Goal: Register for event/course

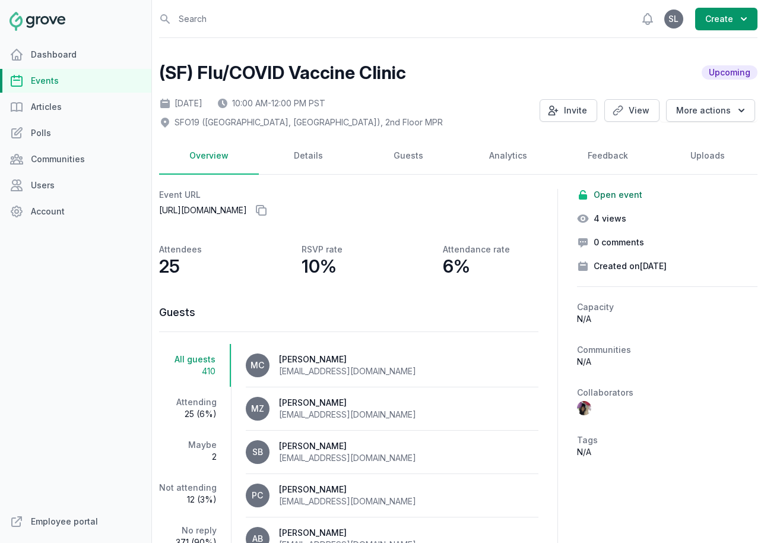
click at [56, 88] on link "Events" at bounding box center [75, 81] width 151 height 24
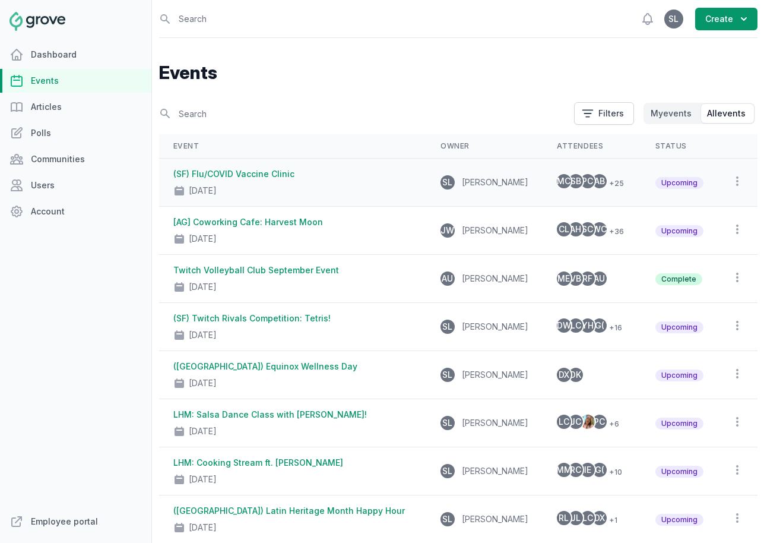
click at [274, 176] on link "(SF) Flu/COVID Vaccine Clinic" at bounding box center [233, 174] width 121 height 10
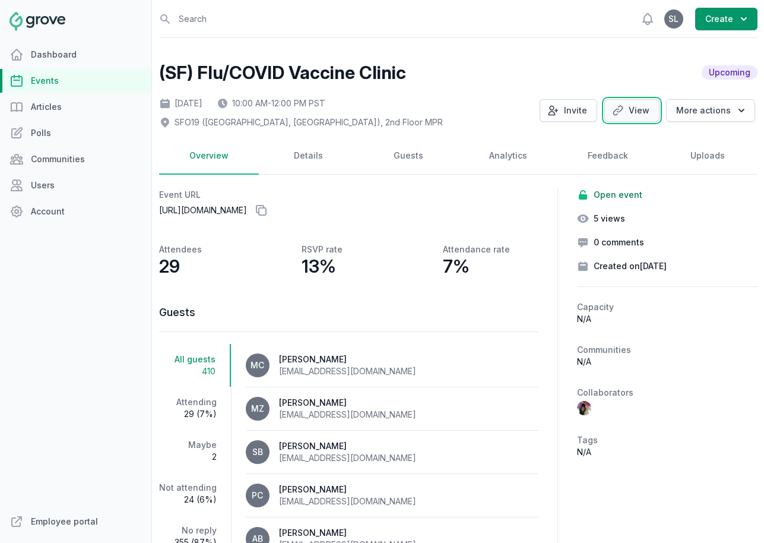
click at [646, 108] on link "View" at bounding box center [632, 110] width 55 height 23
click at [70, 76] on link "Events" at bounding box center [75, 81] width 151 height 24
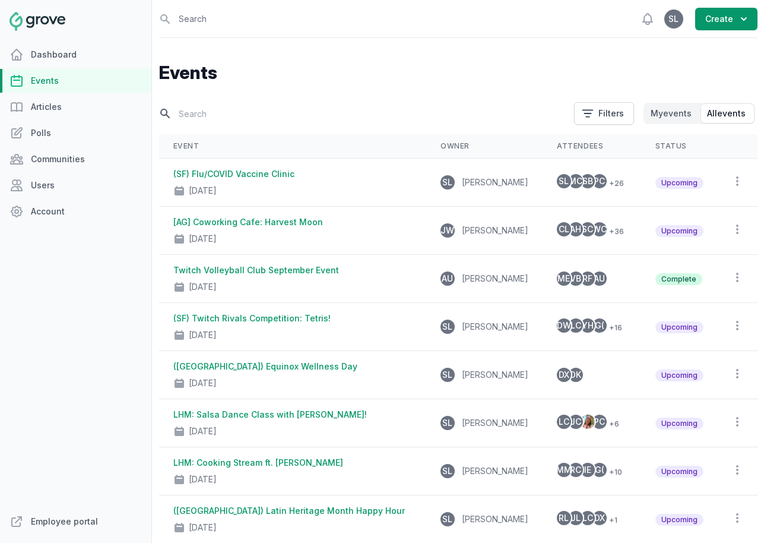
click at [215, 106] on input "text" at bounding box center [363, 113] width 408 height 21
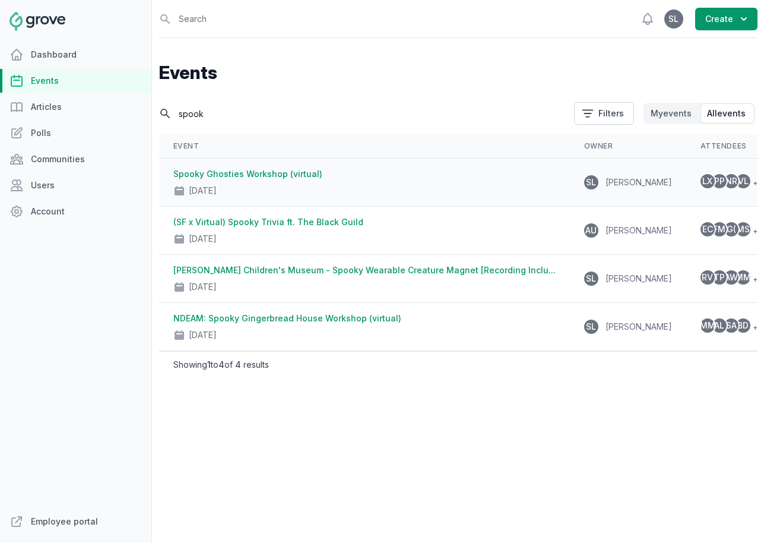
type input "spook"
click at [230, 179] on div "Spooky Ghosties Workshop (virtual) [DATE]" at bounding box center [364, 182] width 382 height 29
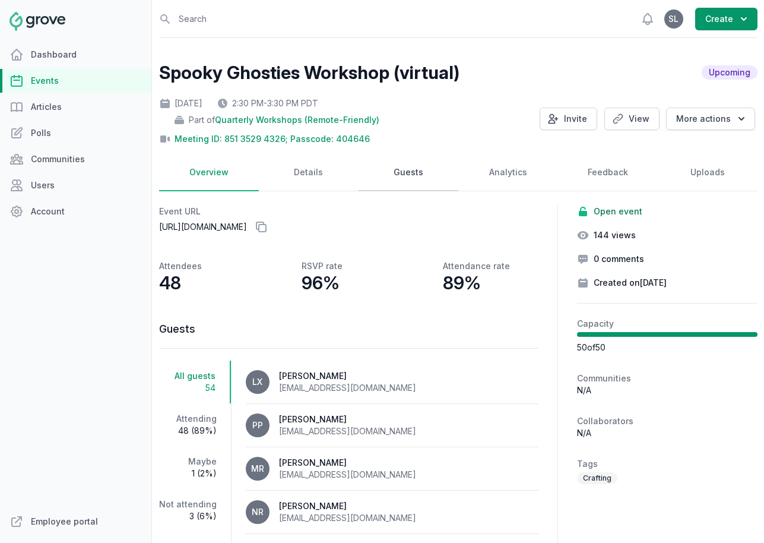
click at [398, 174] on link "Guests" at bounding box center [409, 172] width 100 height 37
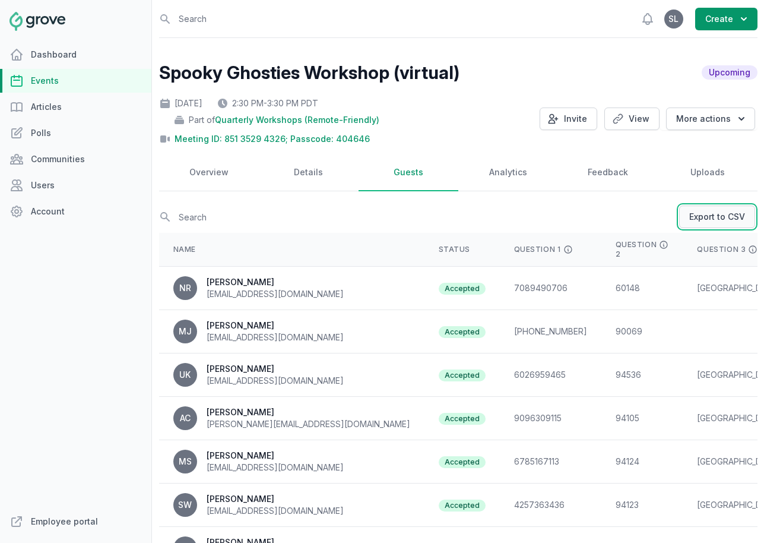
click at [704, 220] on link "Export to CSV" at bounding box center [717, 216] width 76 height 23
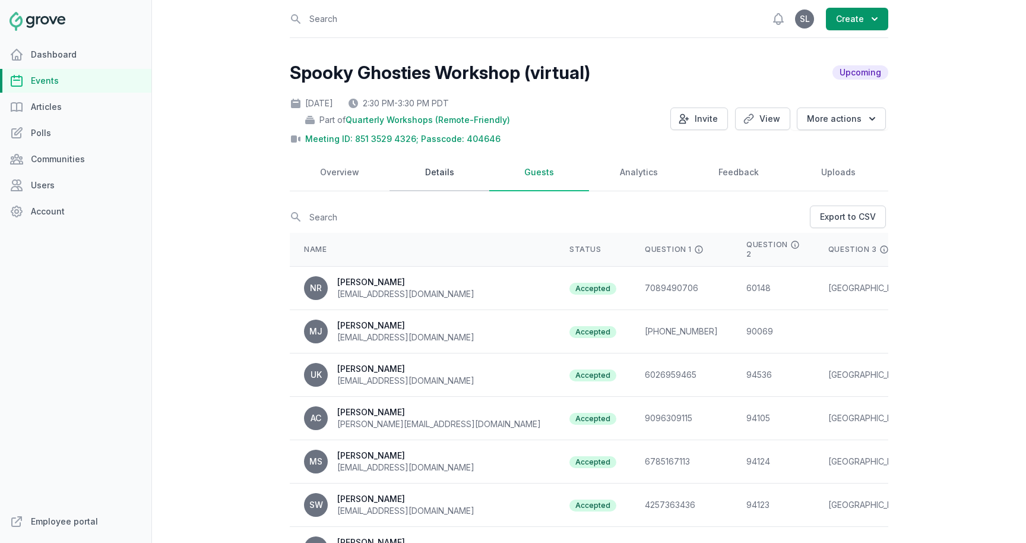
click at [433, 178] on link "Details" at bounding box center [440, 172] width 100 height 37
select select "84"
select select "virtual"
select select "false"
select select "2:30 PM"
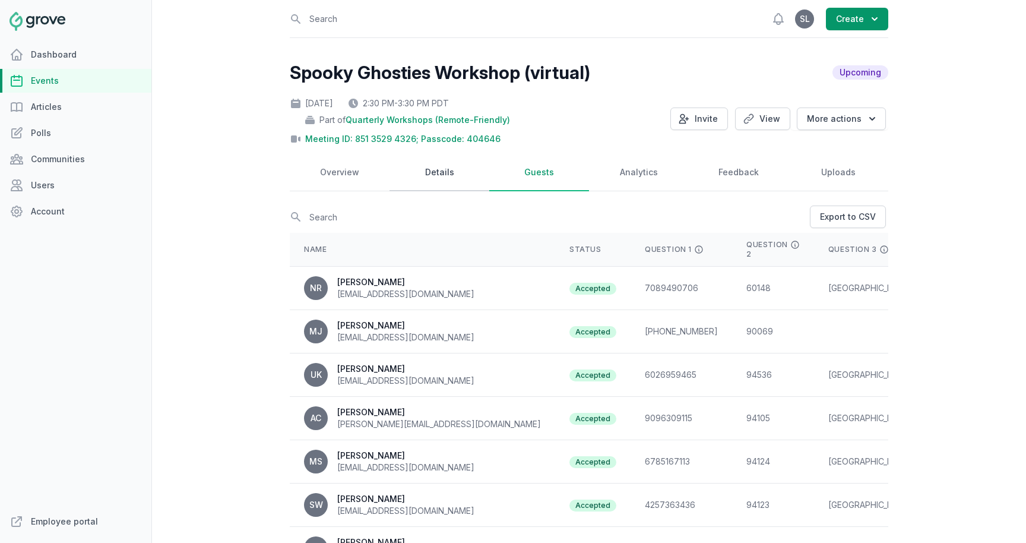
select select "3:30 PM"
select select "89"
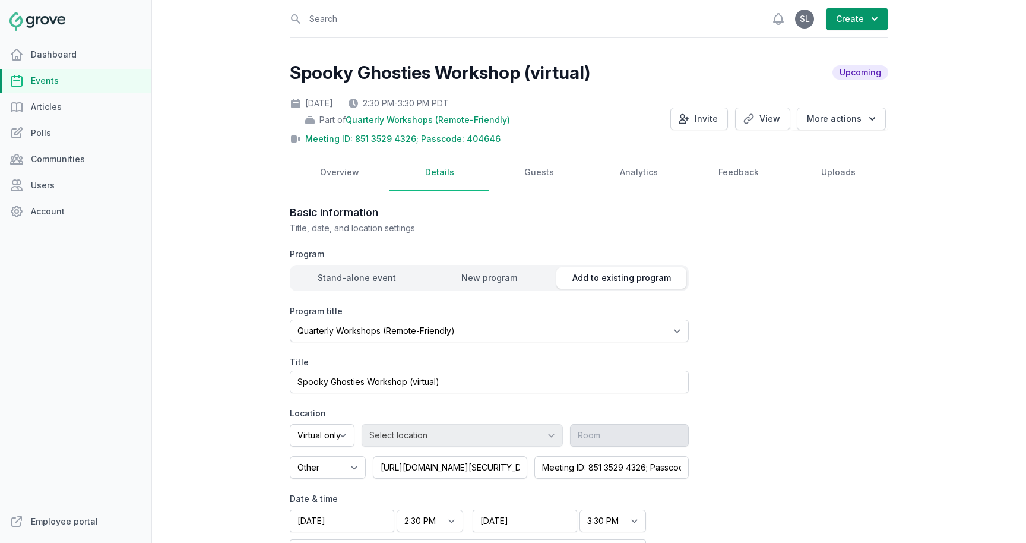
click at [39, 87] on link "Events" at bounding box center [75, 81] width 151 height 24
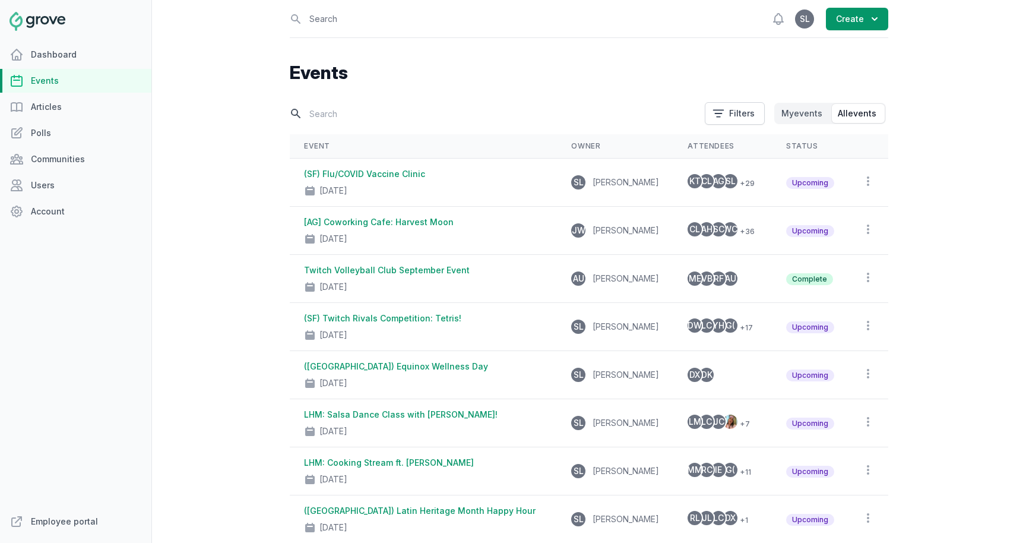
click at [333, 109] on input "text" at bounding box center [494, 113] width 408 height 21
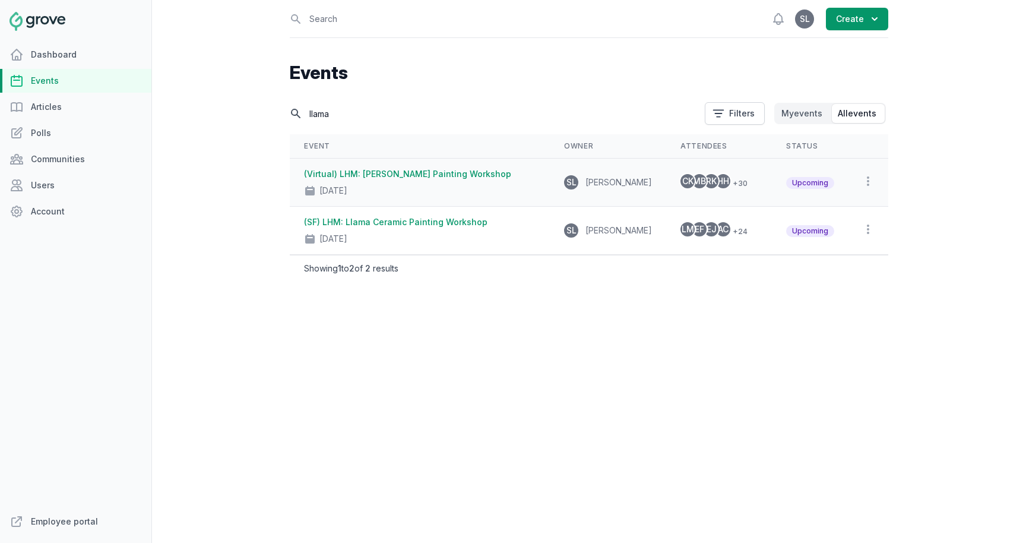
type input "llama"
click at [400, 188] on div "[DATE]" at bounding box center [420, 188] width 232 height 17
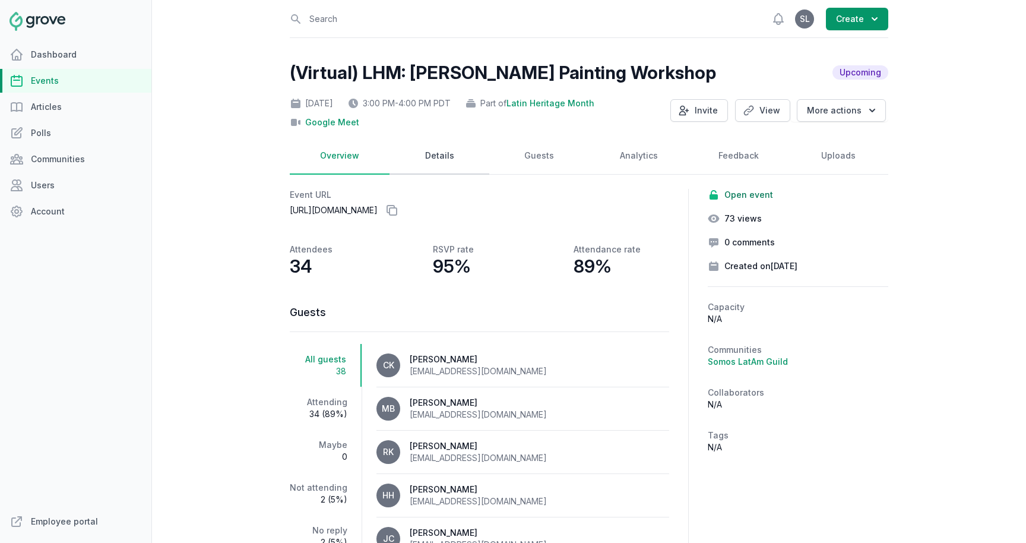
click at [435, 159] on link "Details" at bounding box center [440, 156] width 100 height 37
select select "85"
select select "virtual"
select select "3:00 PM"
select select "4:00 PM"
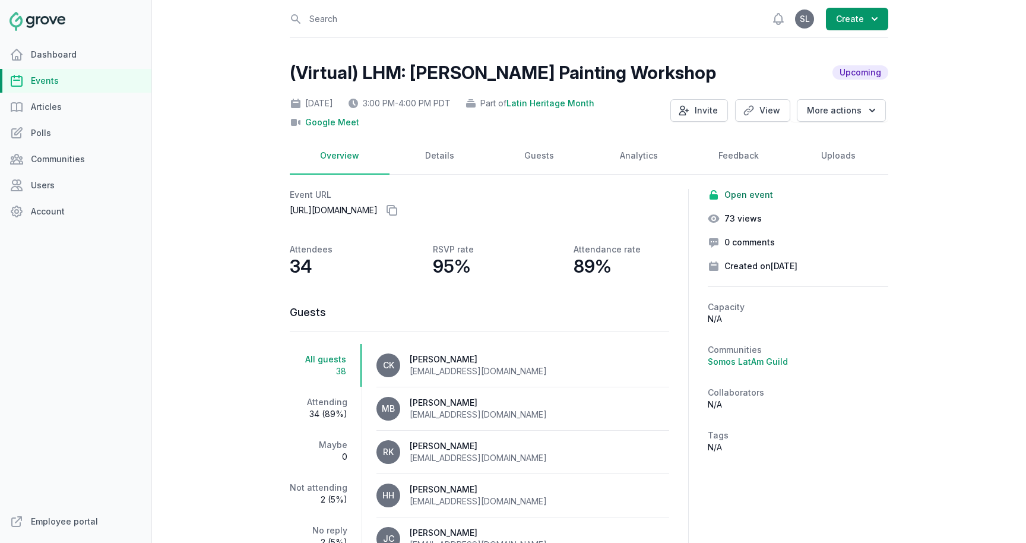
select select "89"
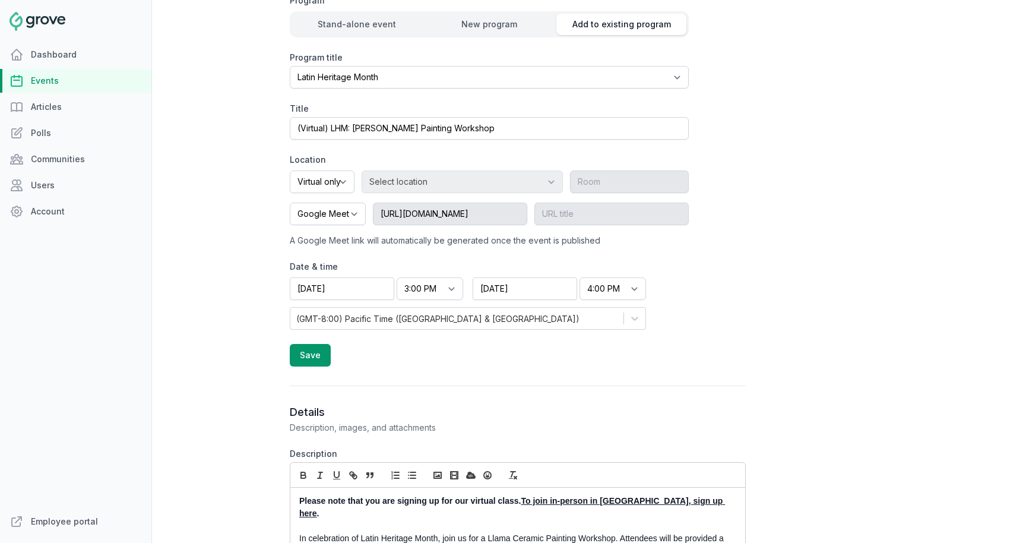
scroll to position [7, 0]
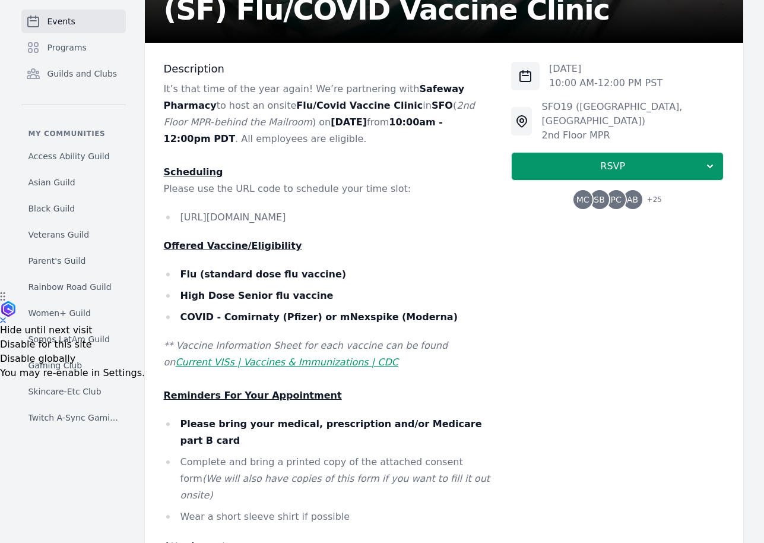
scroll to position [166, 0]
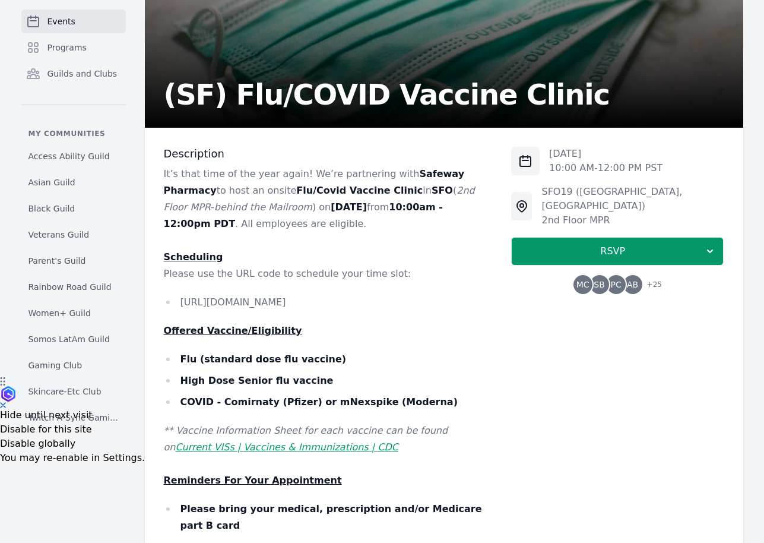
click at [612, 280] on span "PC" at bounding box center [616, 284] width 11 height 8
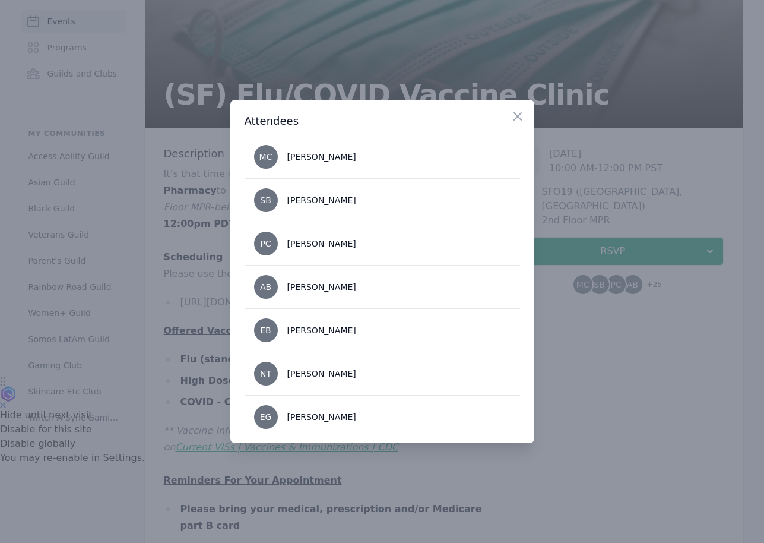
scroll to position [0, 0]
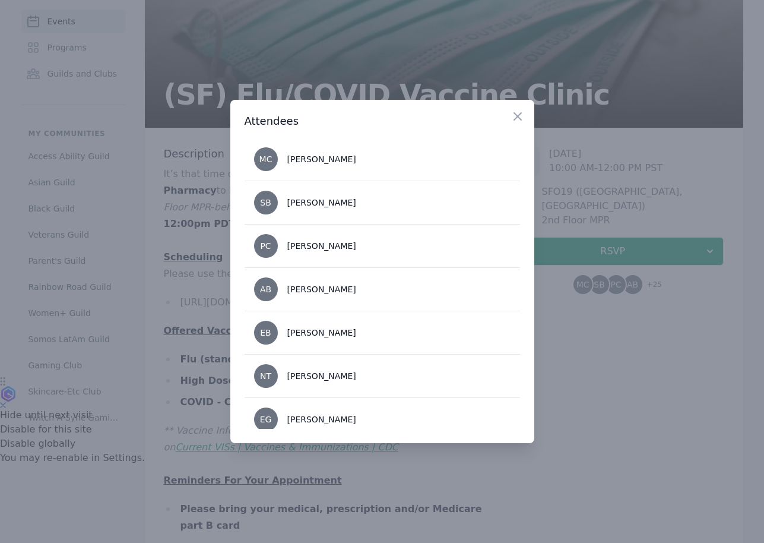
click at [597, 366] on div at bounding box center [382, 271] width 764 height 543
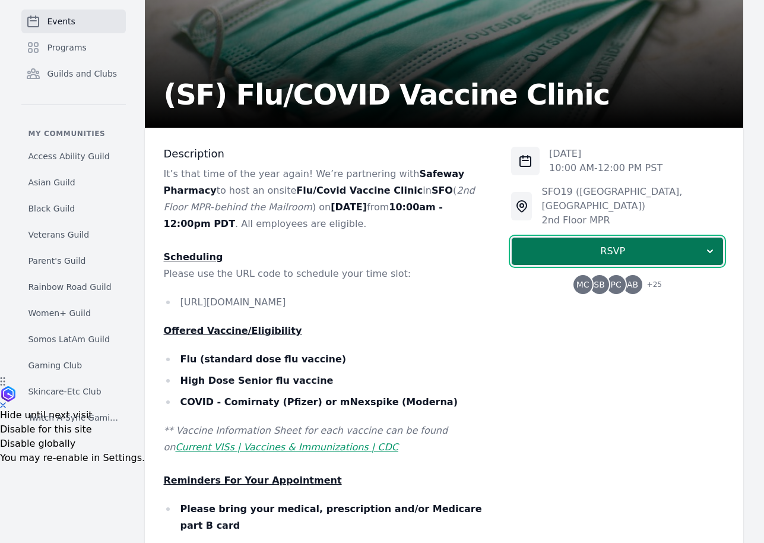
click at [614, 244] on span "RSVP" at bounding box center [612, 251] width 183 height 14
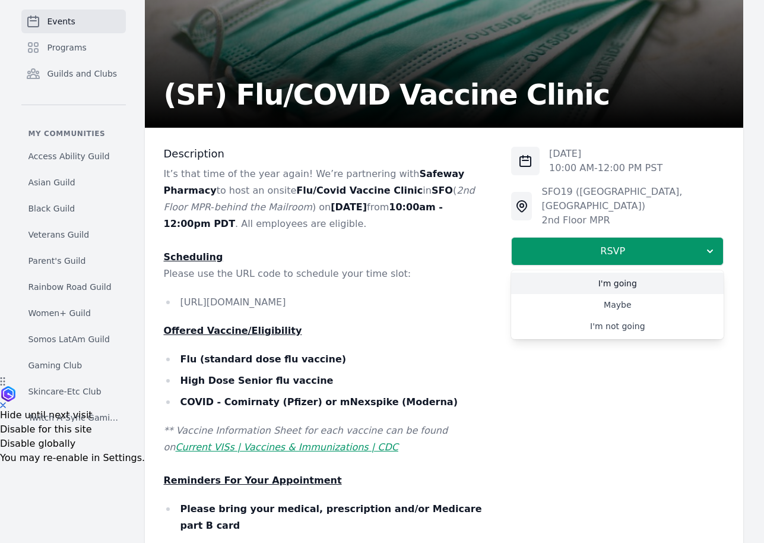
click at [596, 273] on link "I'm going" at bounding box center [617, 283] width 213 height 21
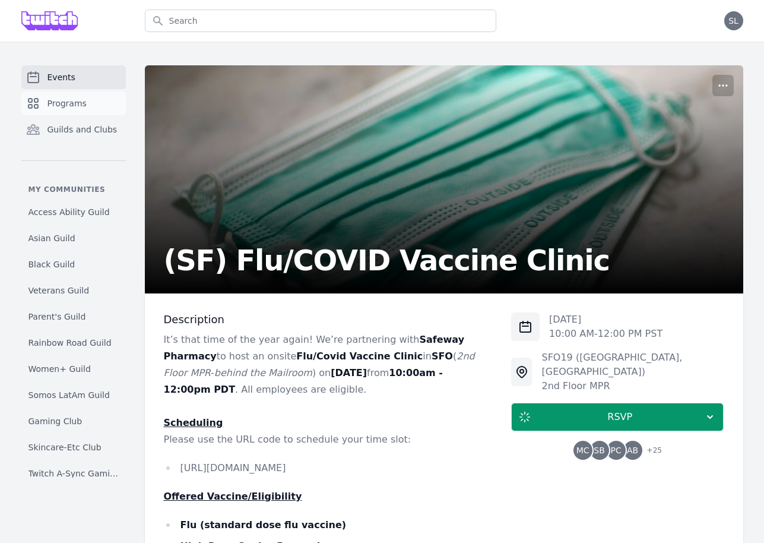
click at [86, 107] on link "Programs" at bounding box center [73, 103] width 105 height 24
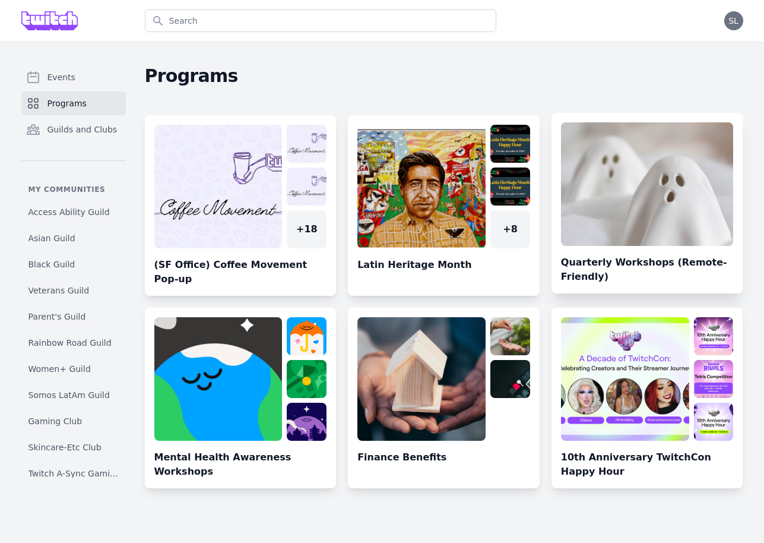
click at [635, 208] on link at bounding box center [648, 207] width 192 height 171
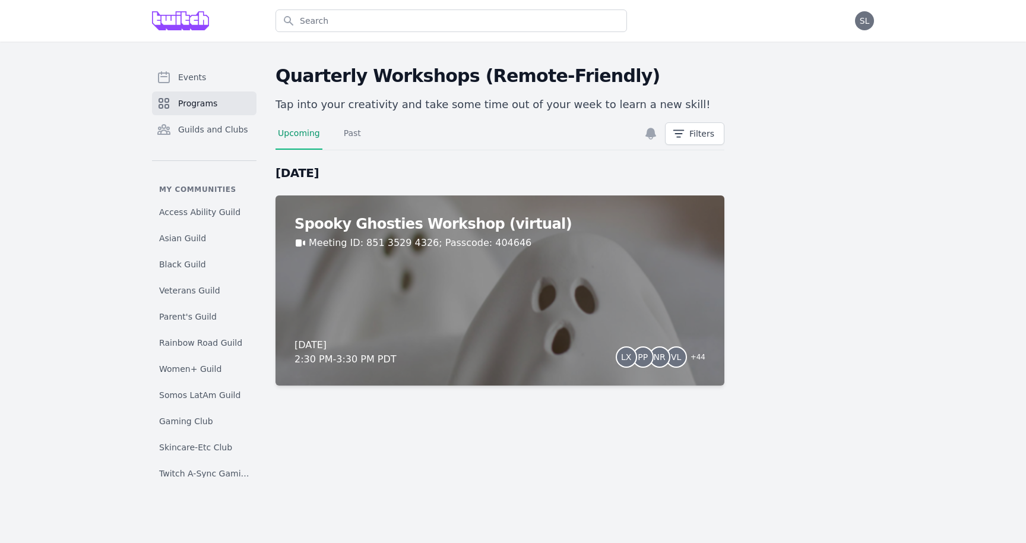
click at [196, 115] on div "Events Programs Guilds and Clubs" at bounding box center [204, 112] width 105 height 95
click at [195, 110] on link "Programs" at bounding box center [204, 103] width 105 height 24
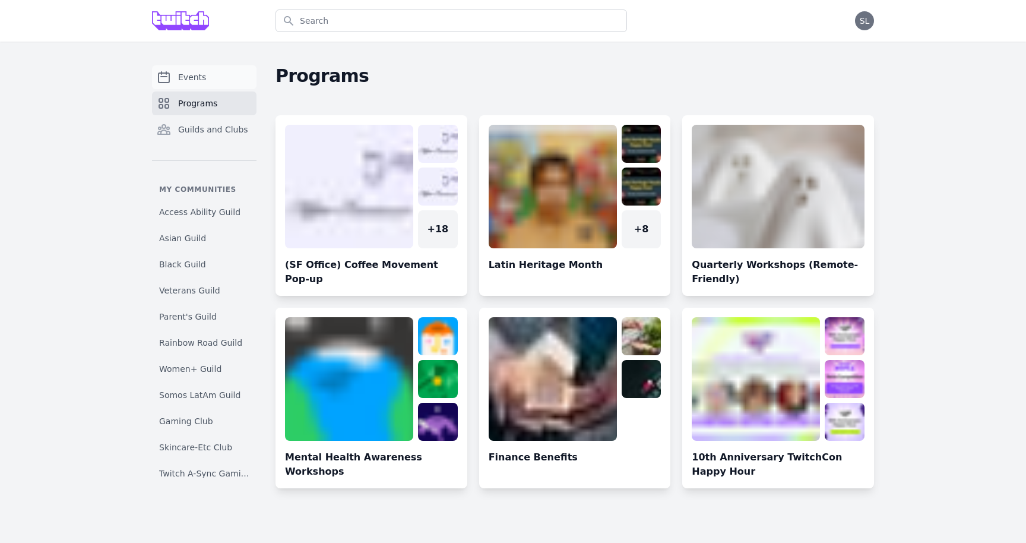
click at [199, 78] on span "Events" at bounding box center [192, 77] width 28 height 12
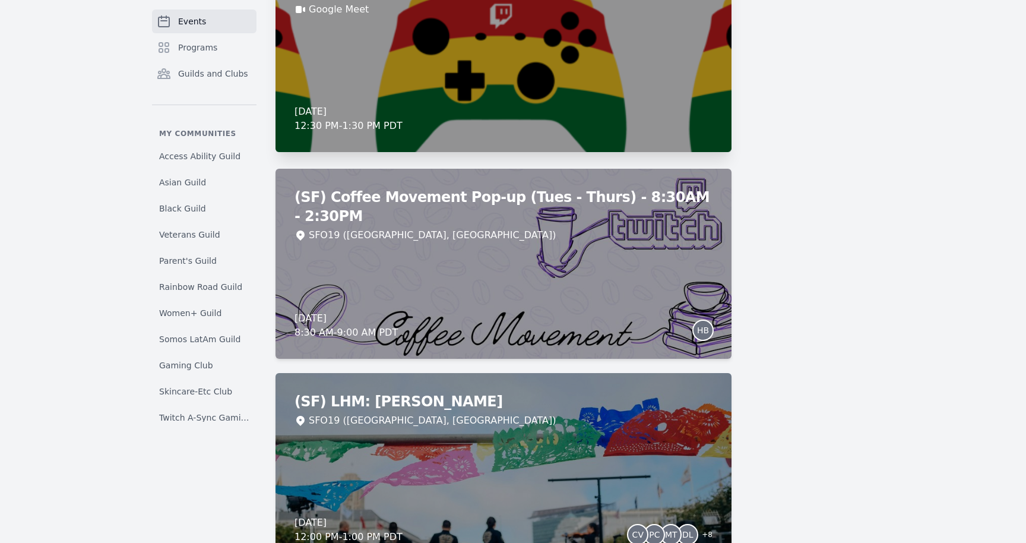
scroll to position [4276, 0]
